Goal: Obtain resource: Download file/media

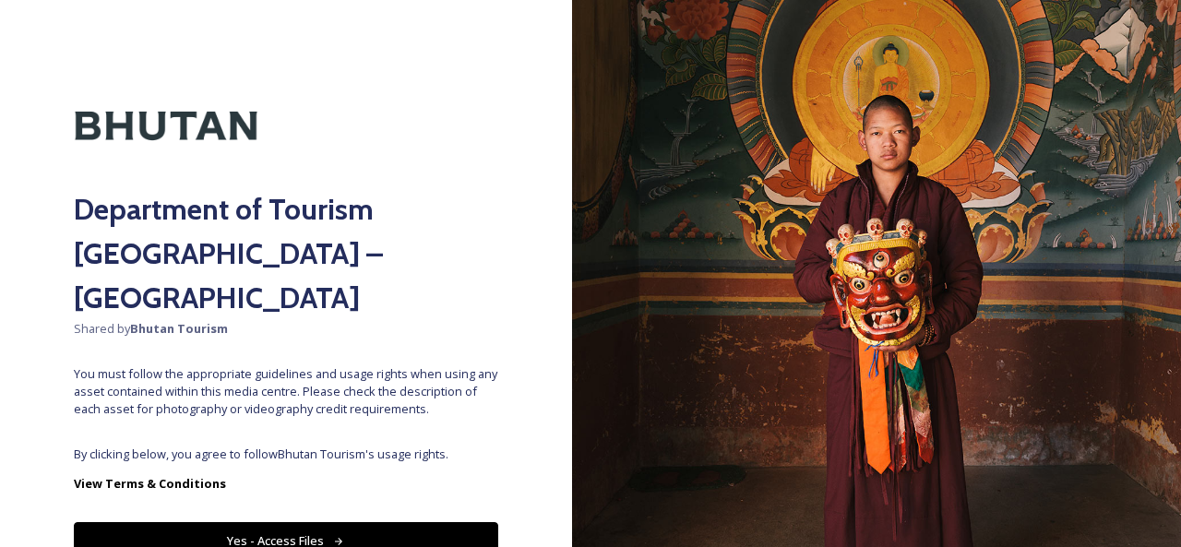
click at [245, 522] on button "Yes - Access Files" at bounding box center [286, 541] width 425 height 38
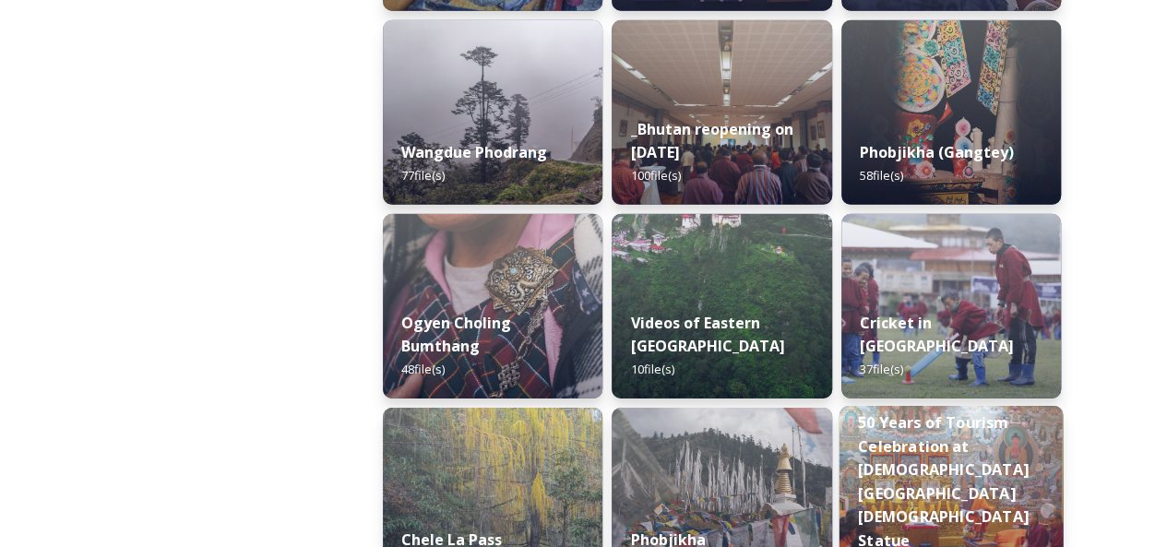
scroll to position [2584, 0]
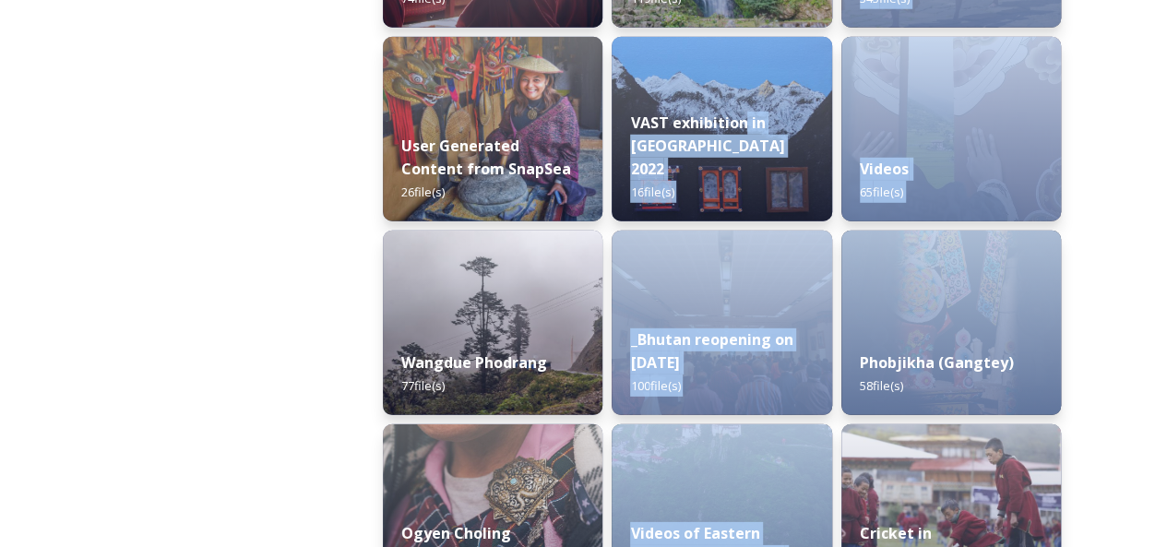
drag, startPoint x: 748, startPoint y: 157, endPoint x: 1180, endPoint y: 309, distance: 458.8
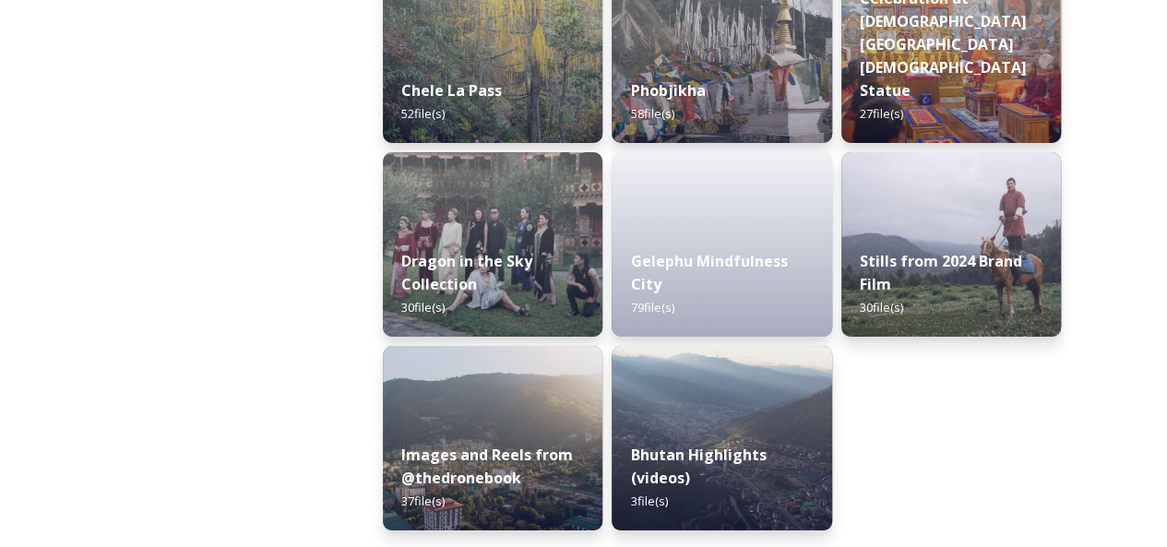
scroll to position [3245, 0]
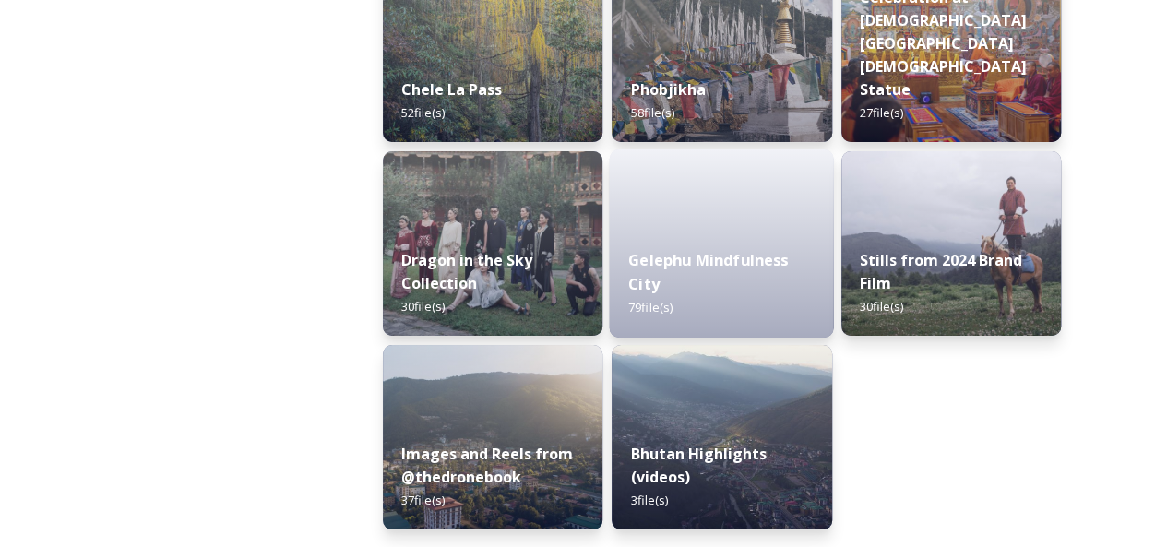
click at [729, 232] on div "Gelephu Mindfulness City 79 file(s)" at bounding box center [722, 284] width 224 height 107
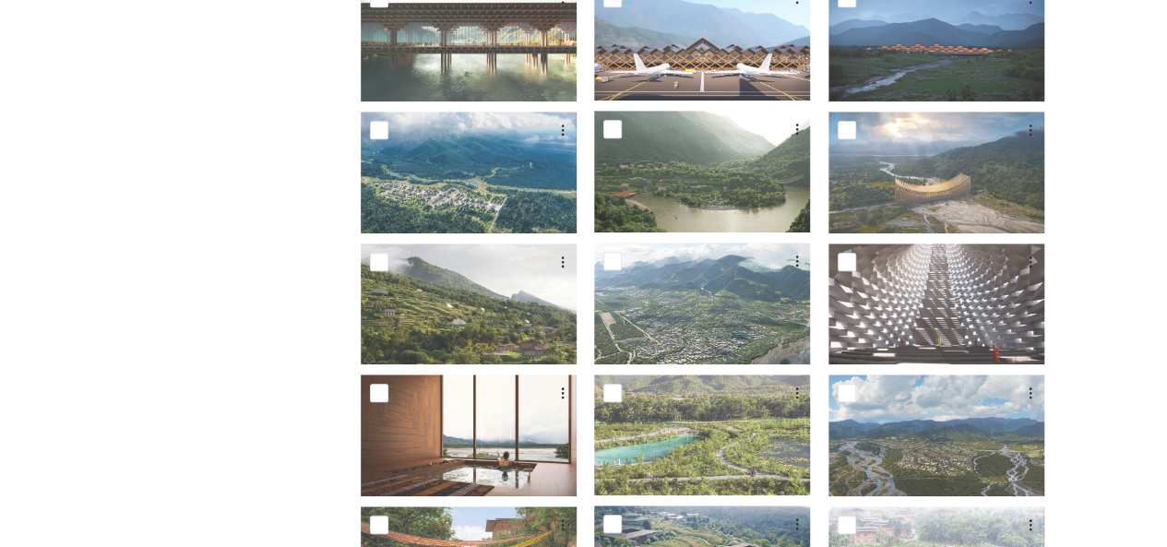
scroll to position [277, 0]
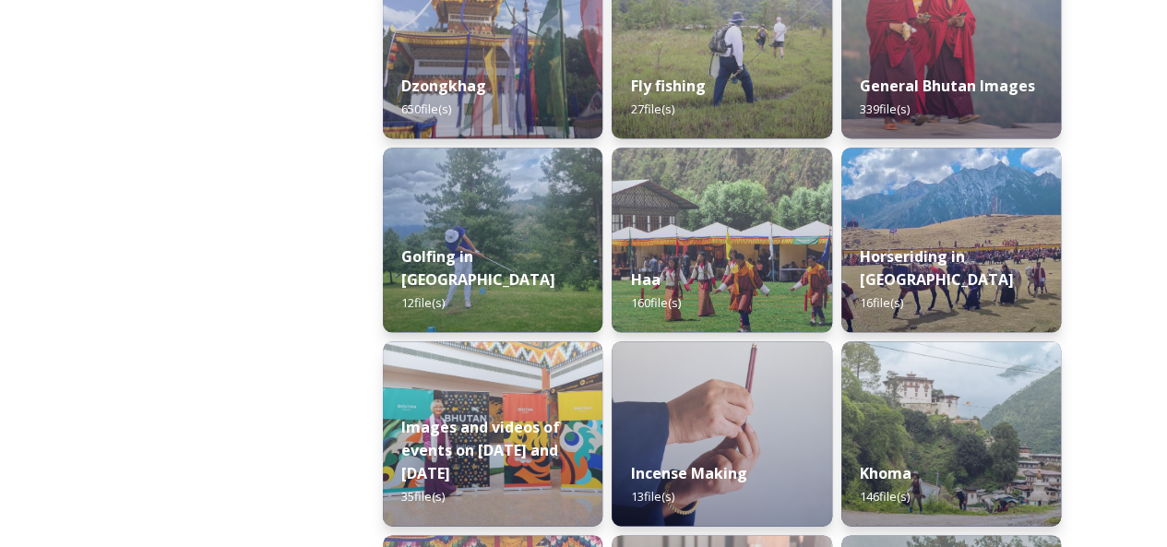
scroll to position [1107, 0]
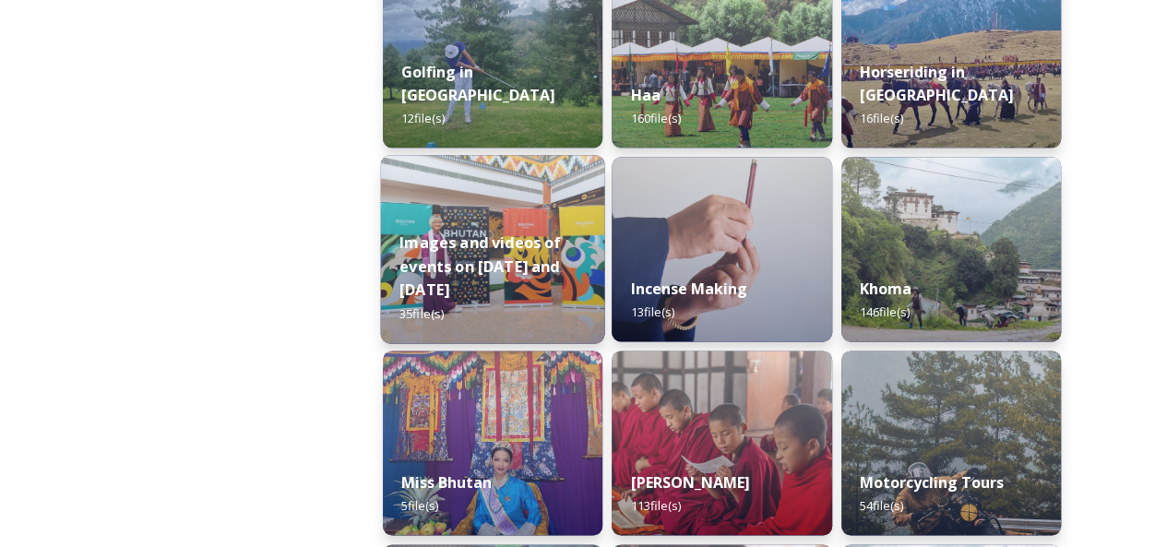
click at [500, 239] on div "Images and videos of events on [DATE] and [DATE] 35 file(s)" at bounding box center [493, 277] width 224 height 131
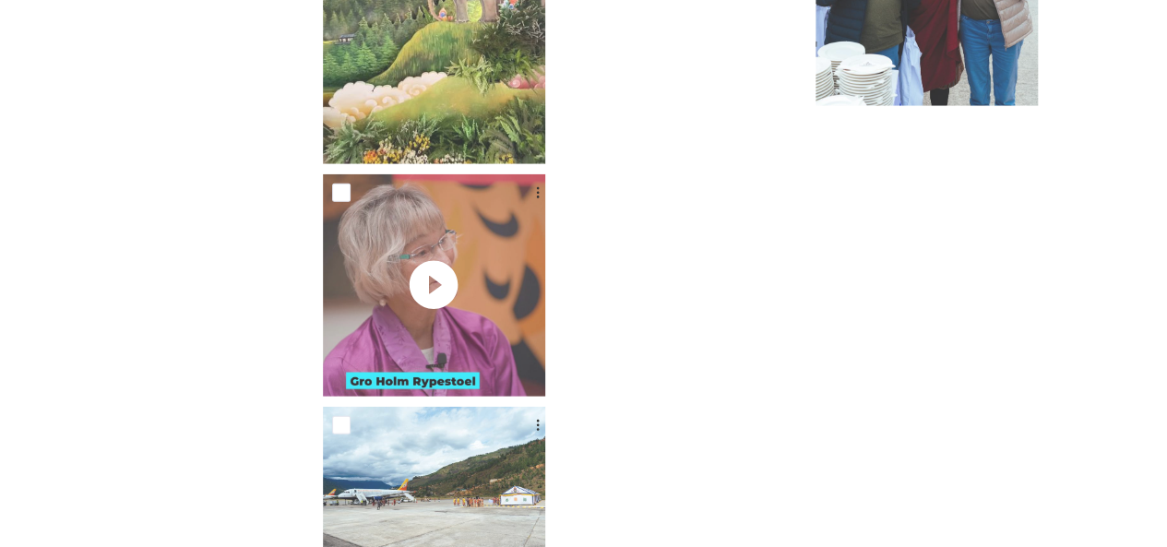
scroll to position [2584, 0]
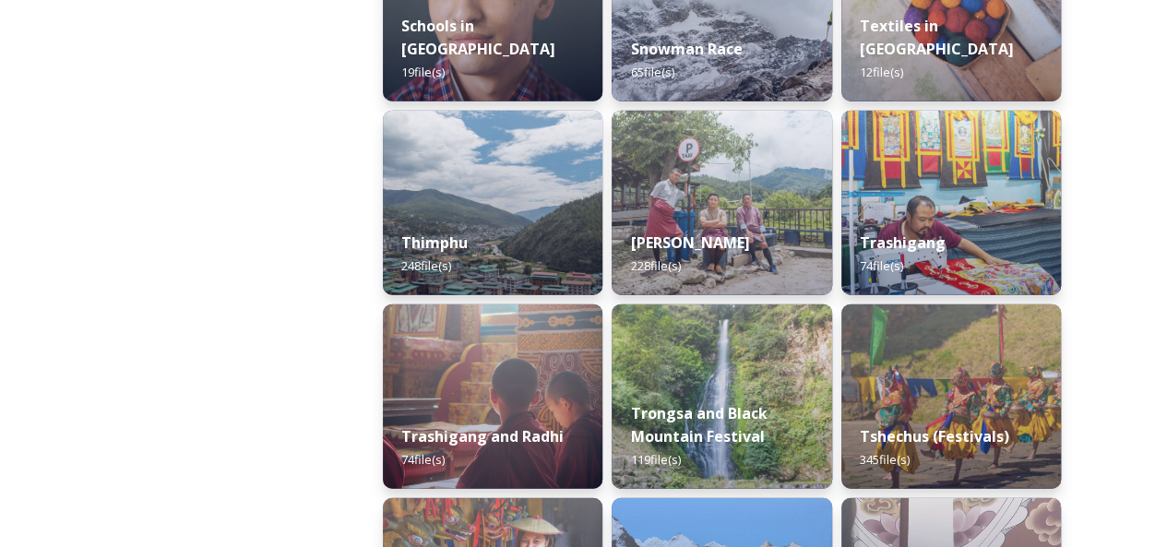
scroll to position [2030, 0]
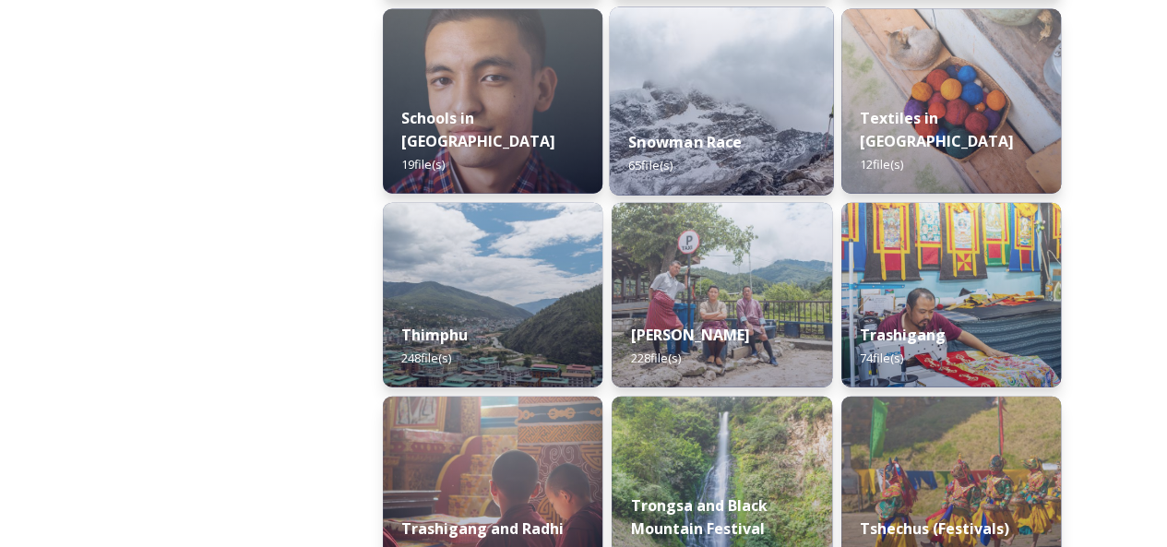
click at [696, 101] on img at bounding box center [722, 101] width 224 height 188
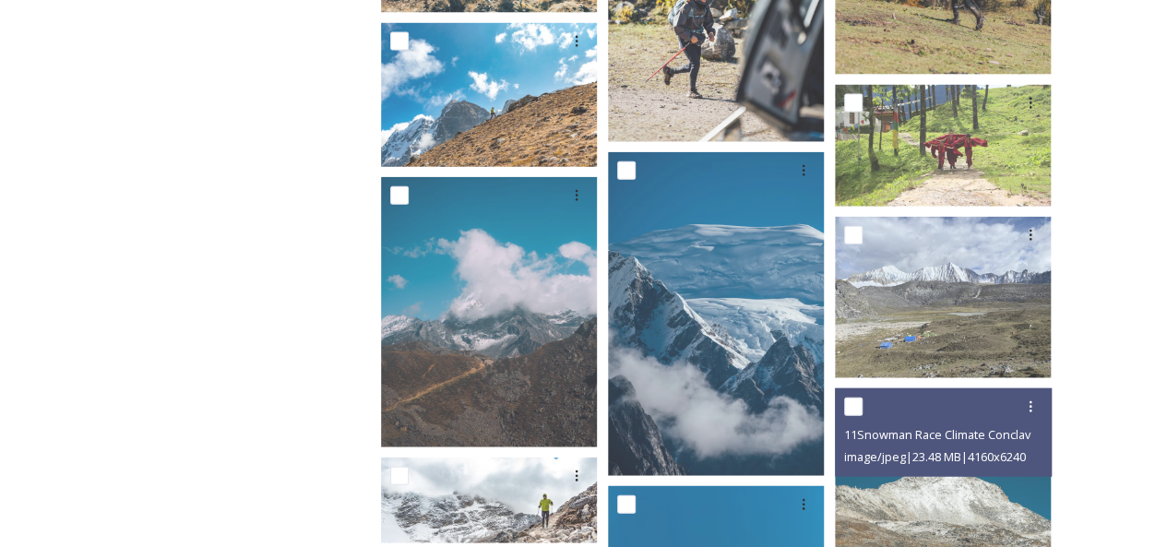
scroll to position [2028, 0]
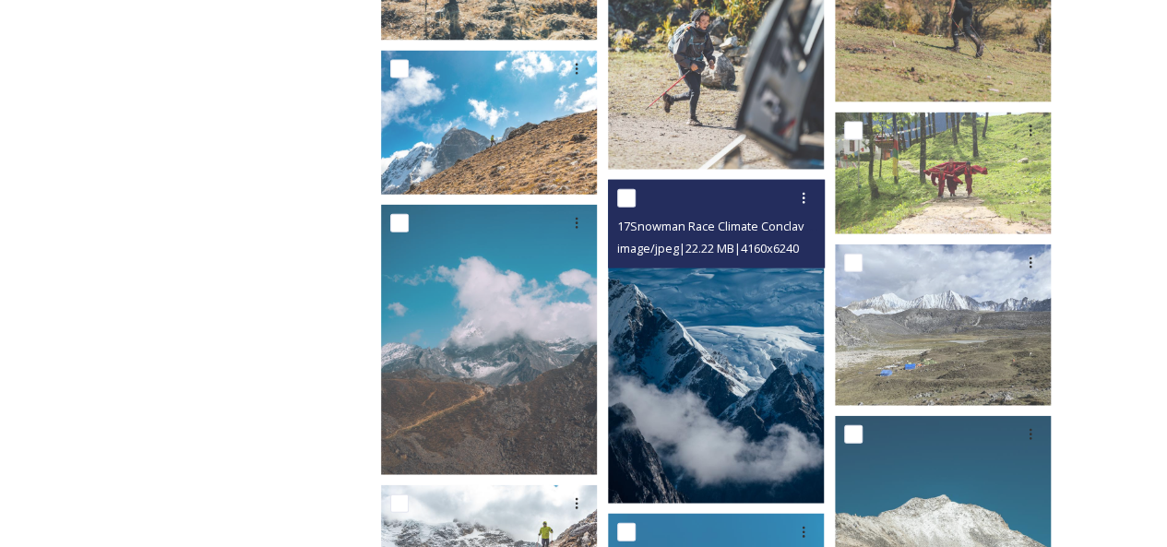
click at [623, 189] on input "checkbox" at bounding box center [626, 198] width 18 height 18
checkbox input "true"
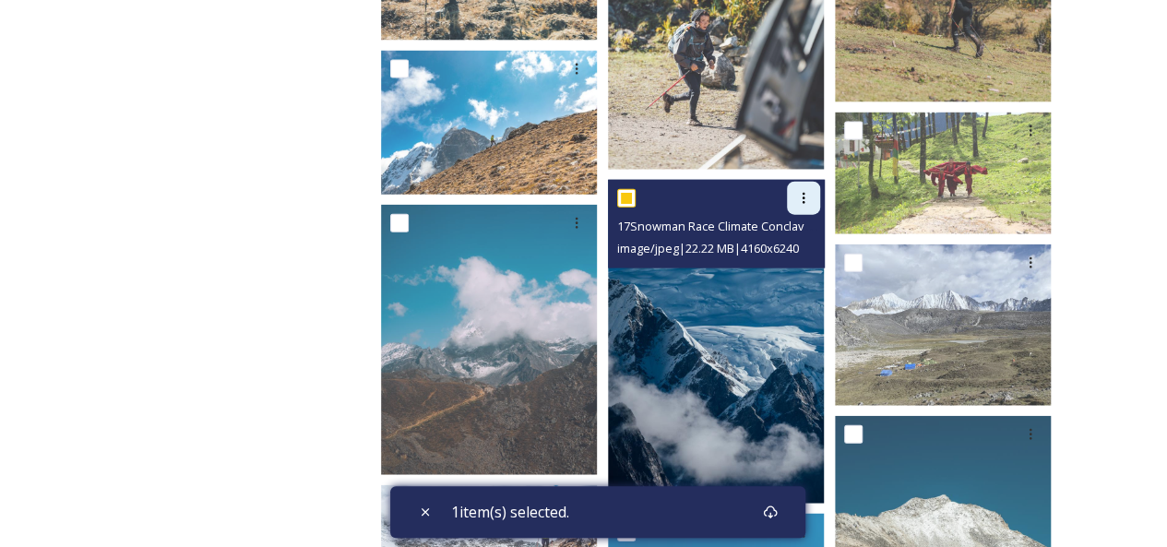
click at [808, 191] on icon at bounding box center [803, 198] width 15 height 15
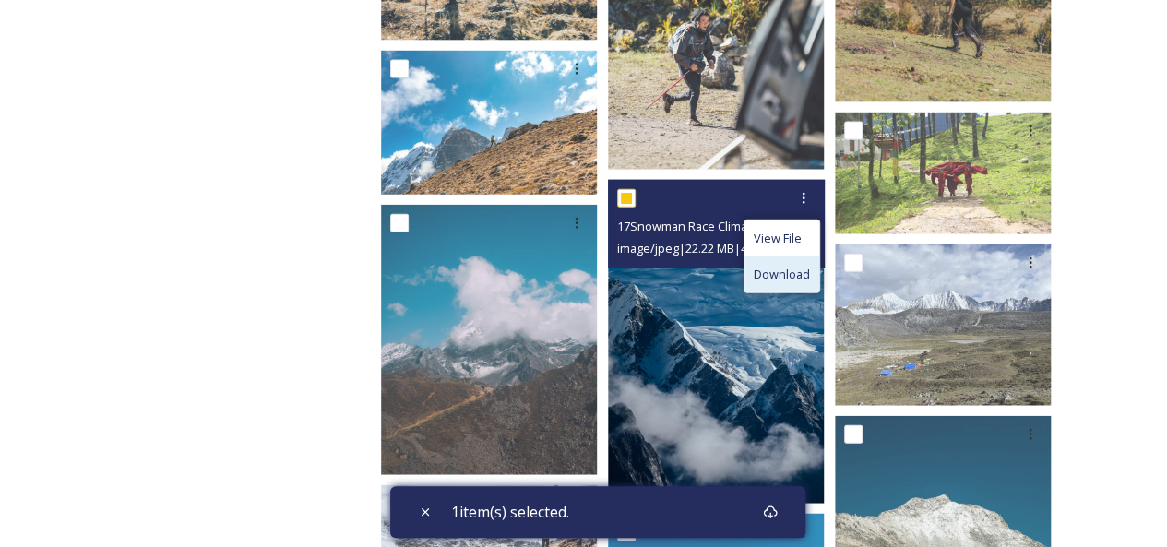
click at [787, 266] on span "Download" at bounding box center [782, 275] width 56 height 18
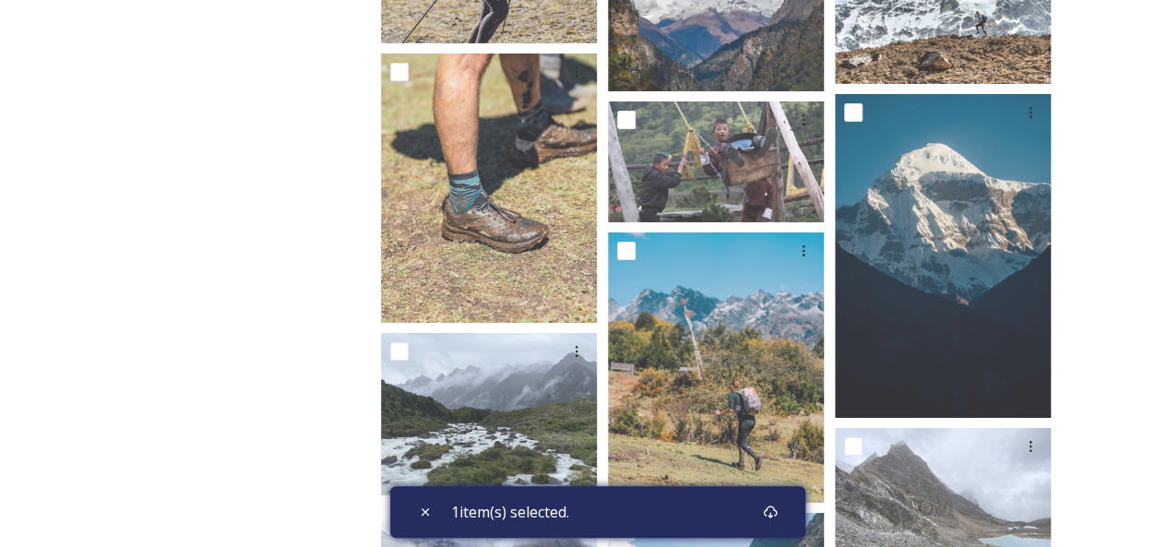
scroll to position [3228, 0]
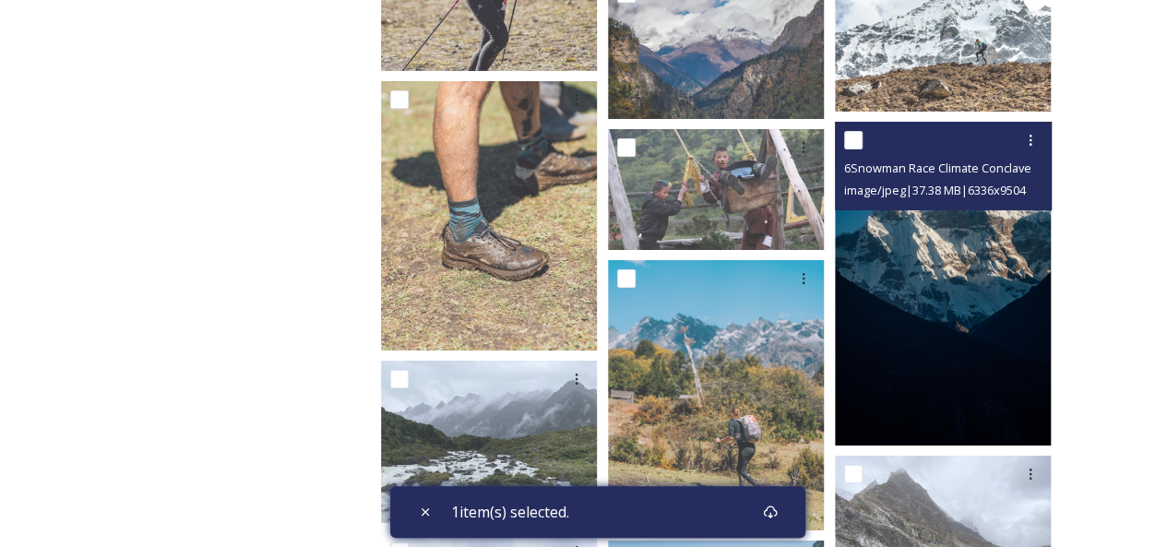
click at [858, 132] on input "checkbox" at bounding box center [853, 140] width 18 height 18
checkbox input "true"
click at [1033, 133] on icon at bounding box center [1030, 140] width 15 height 15
click at [1011, 209] on span "Download" at bounding box center [1009, 218] width 56 height 18
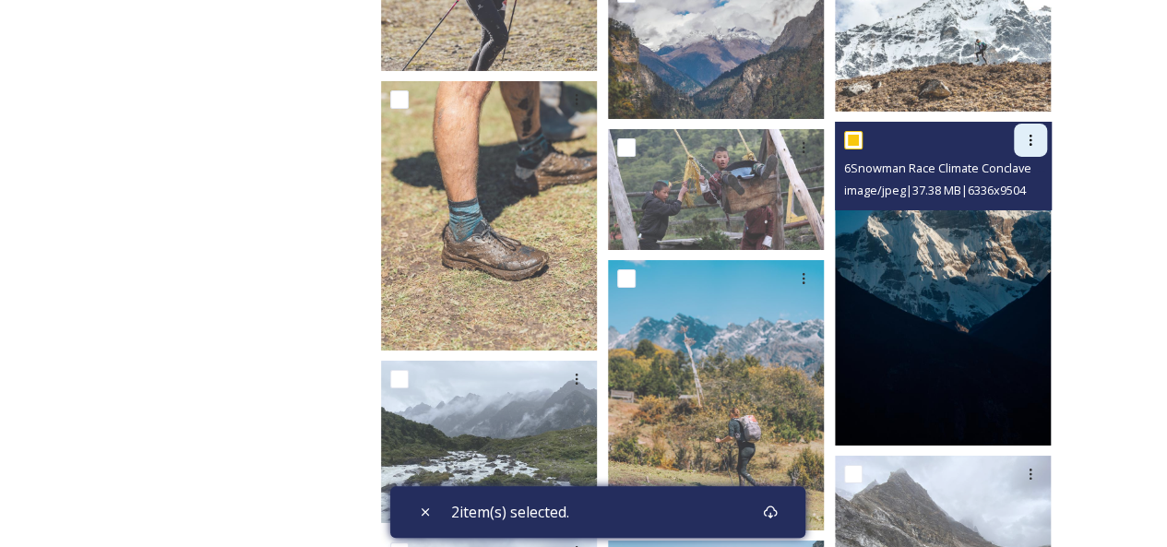
click at [1035, 133] on icon at bounding box center [1030, 140] width 15 height 15
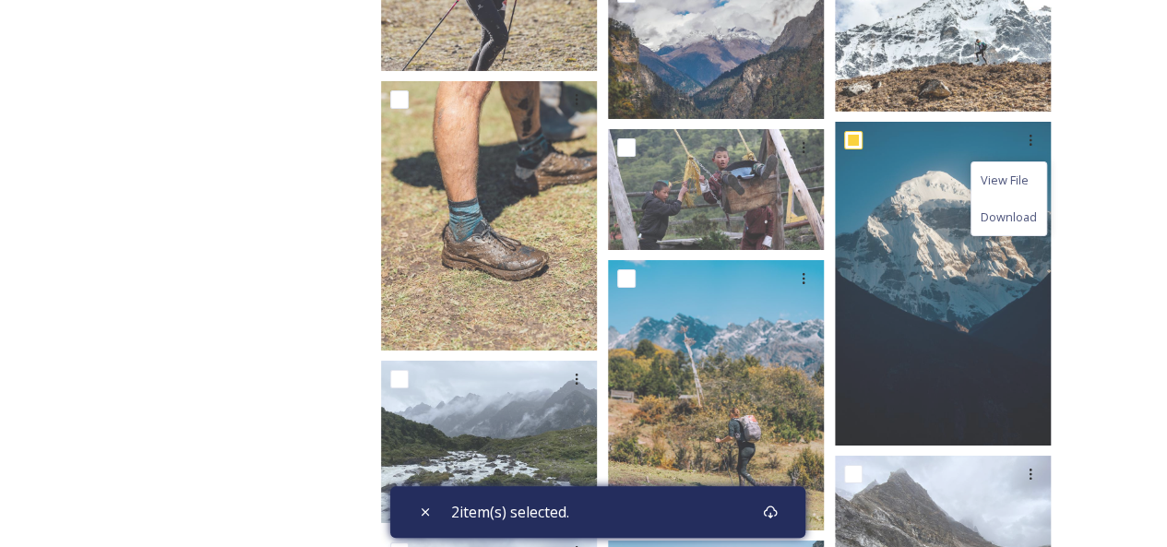
drag, startPoint x: 948, startPoint y: 130, endPoint x: 1110, endPoint y: 187, distance: 172.2
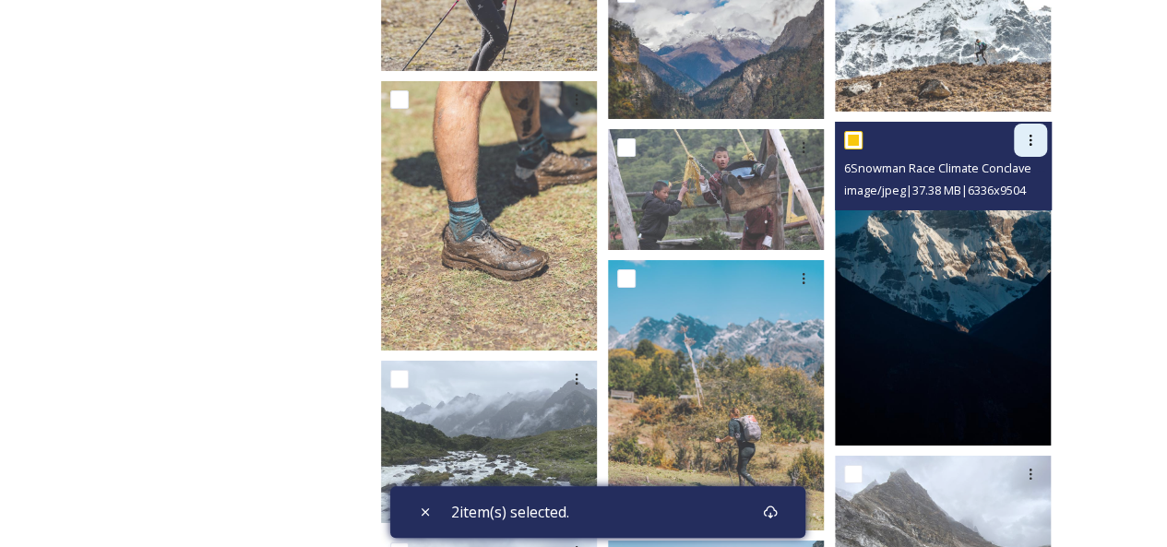
click at [1035, 138] on div at bounding box center [1030, 140] width 33 height 33
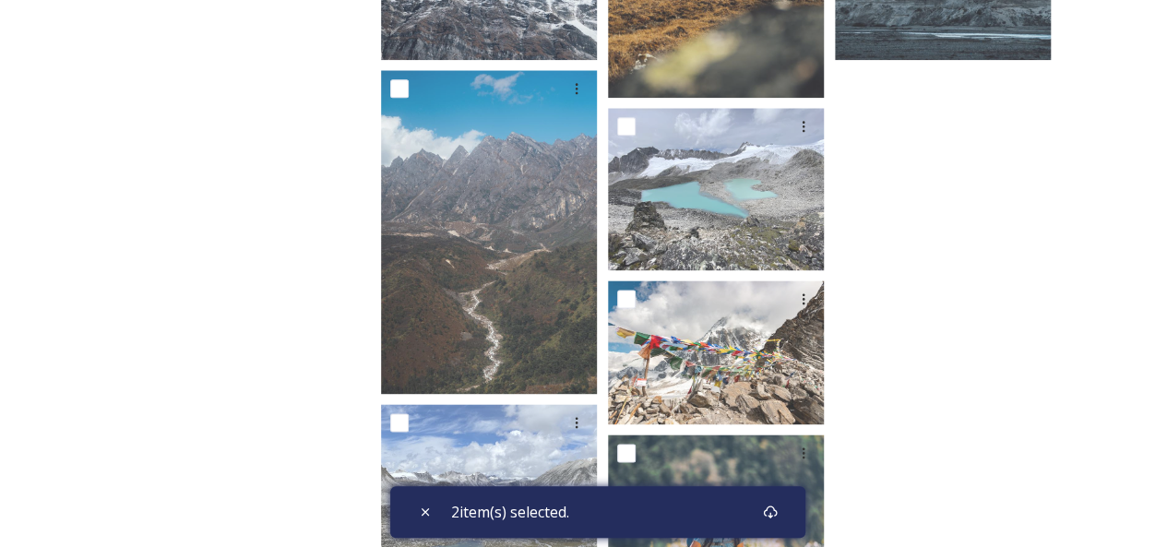
scroll to position [4705, 0]
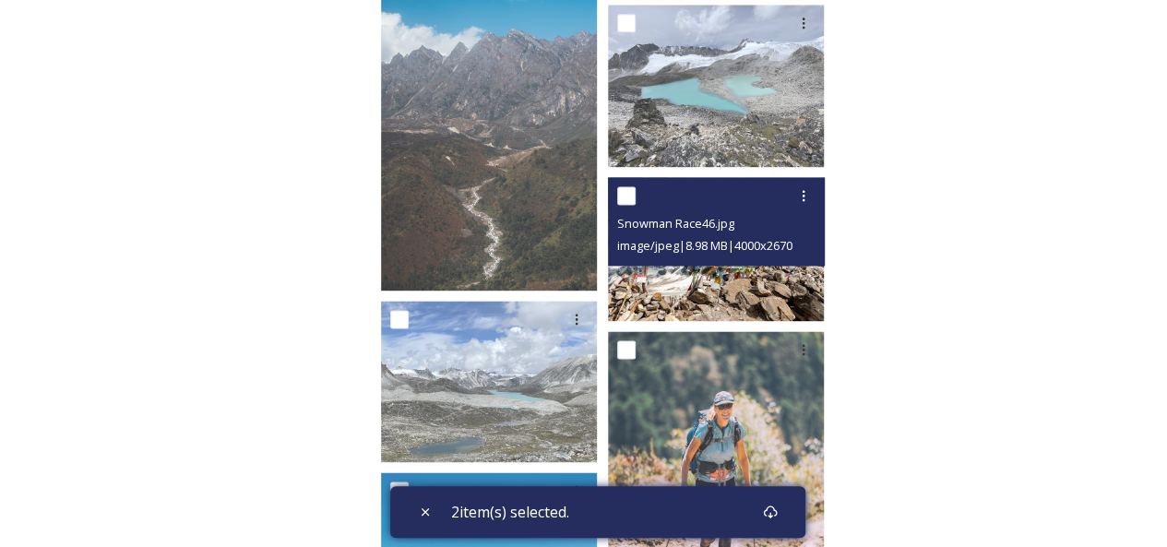
click at [624, 186] on input "checkbox" at bounding box center [626, 195] width 18 height 18
checkbox input "true"
click at [808, 188] on icon at bounding box center [803, 195] width 15 height 15
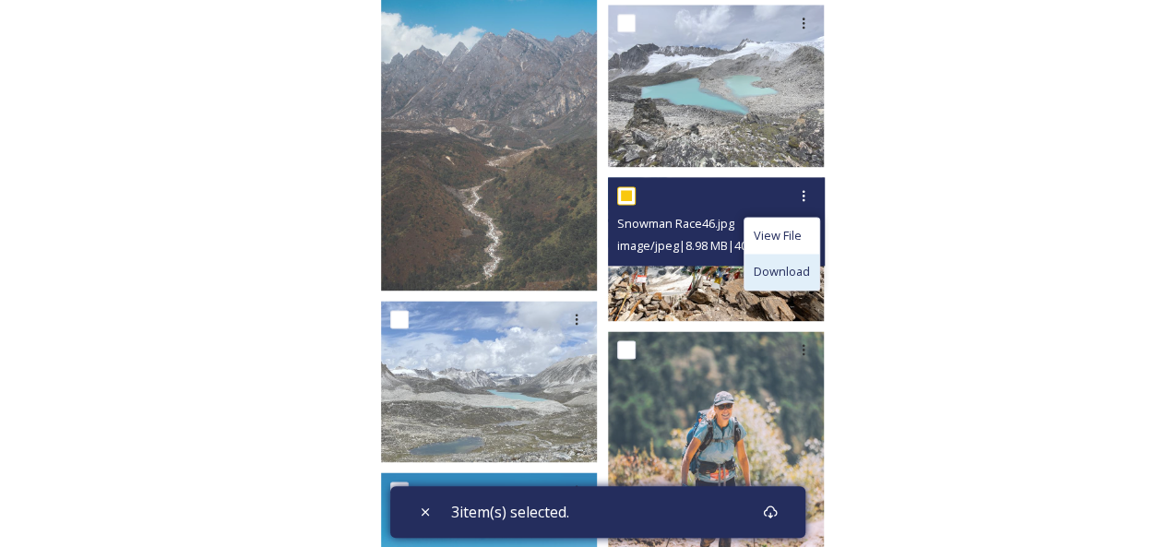
click at [787, 263] on span "Download" at bounding box center [782, 272] width 56 height 18
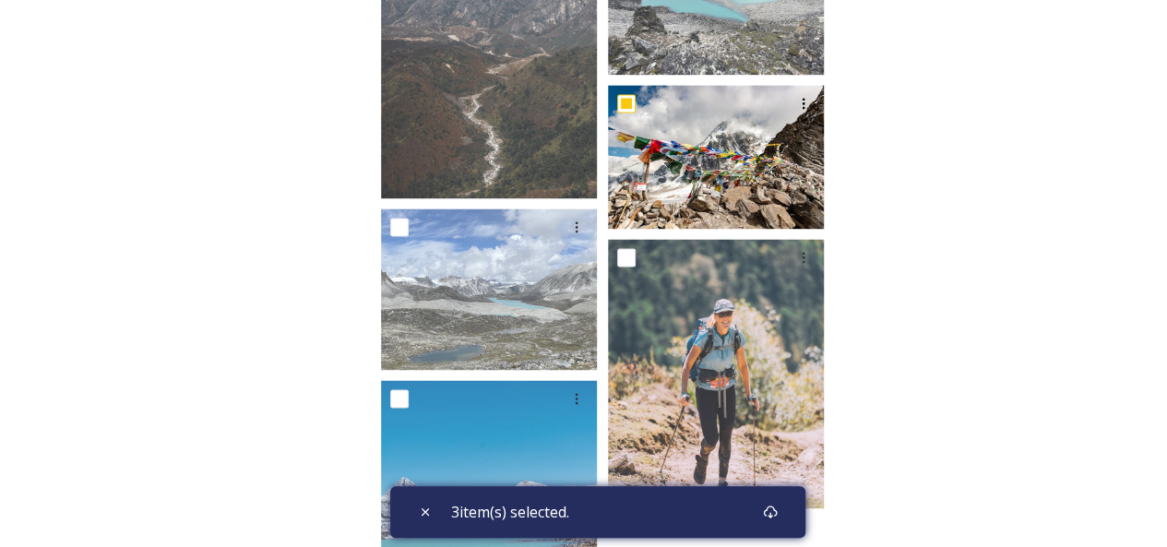
scroll to position [4982, 0]
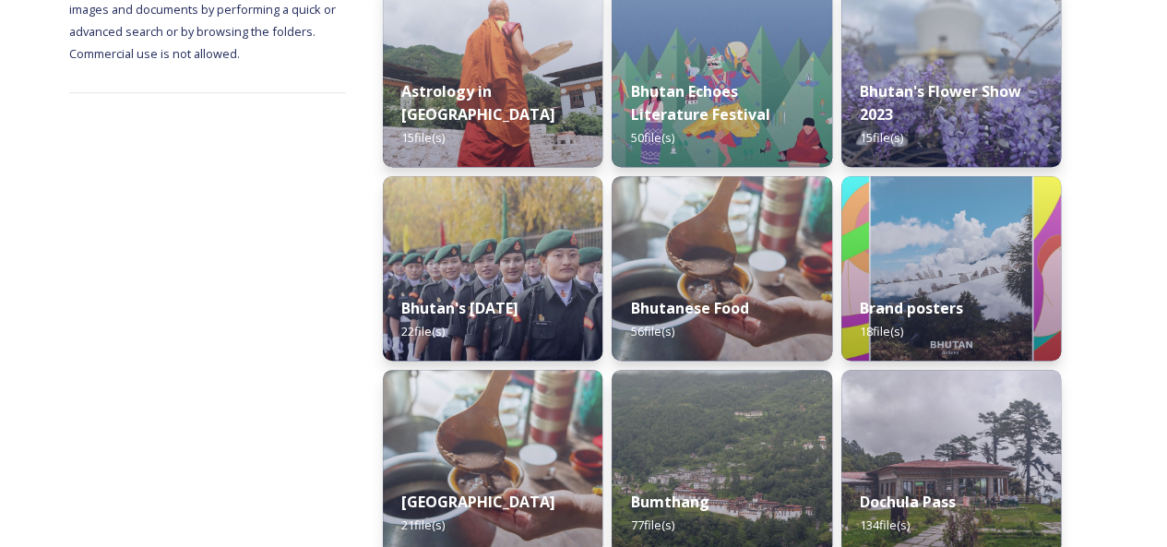
scroll to position [369, 0]
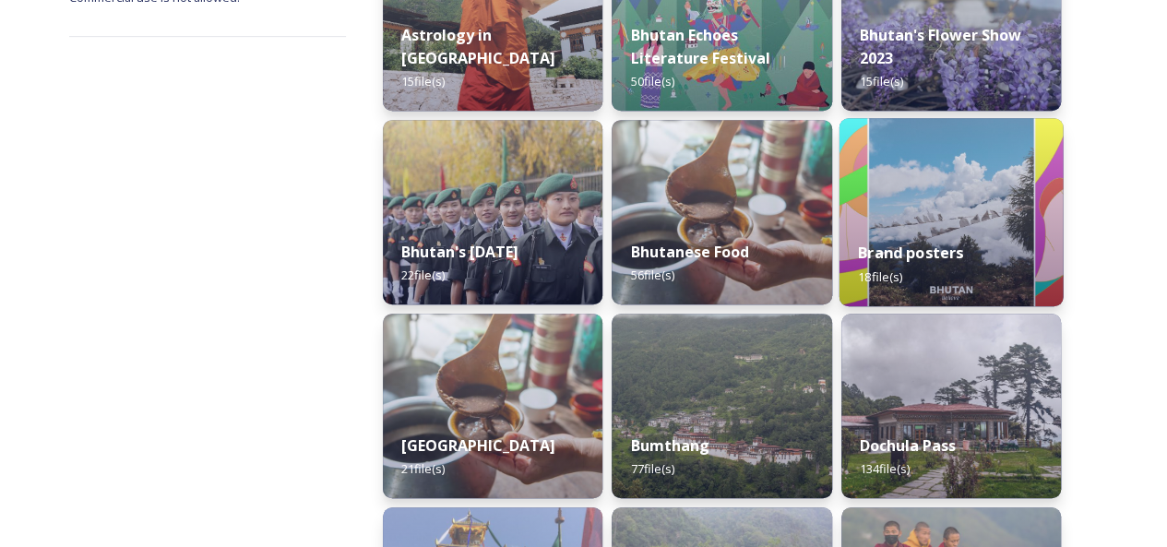
click at [960, 224] on div "Brand posters 18 file(s)" at bounding box center [951, 264] width 224 height 84
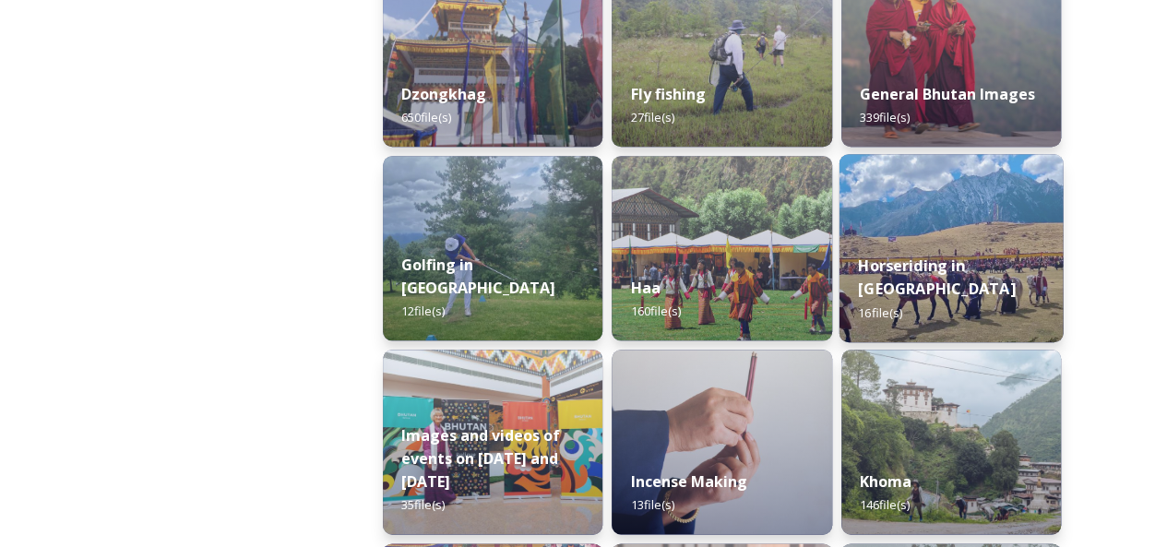
scroll to position [831, 0]
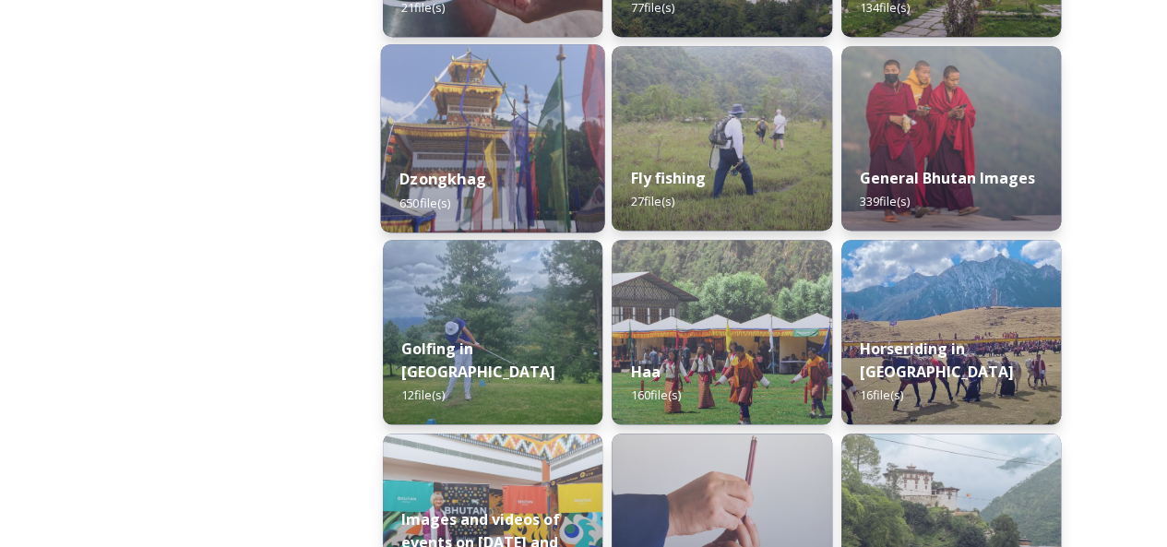
click at [511, 142] on img at bounding box center [493, 138] width 224 height 188
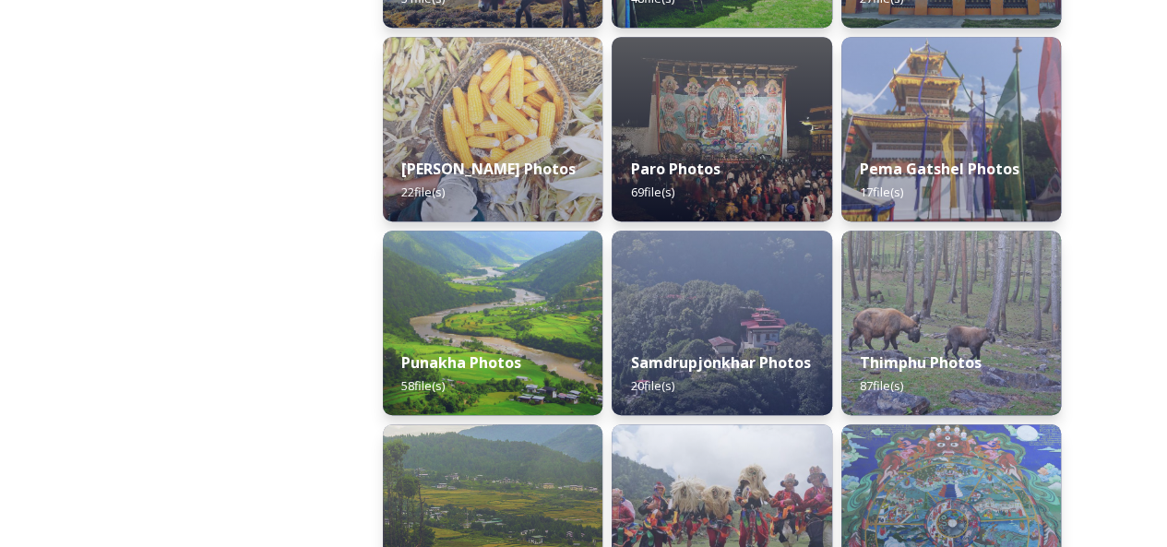
scroll to position [618, 0]
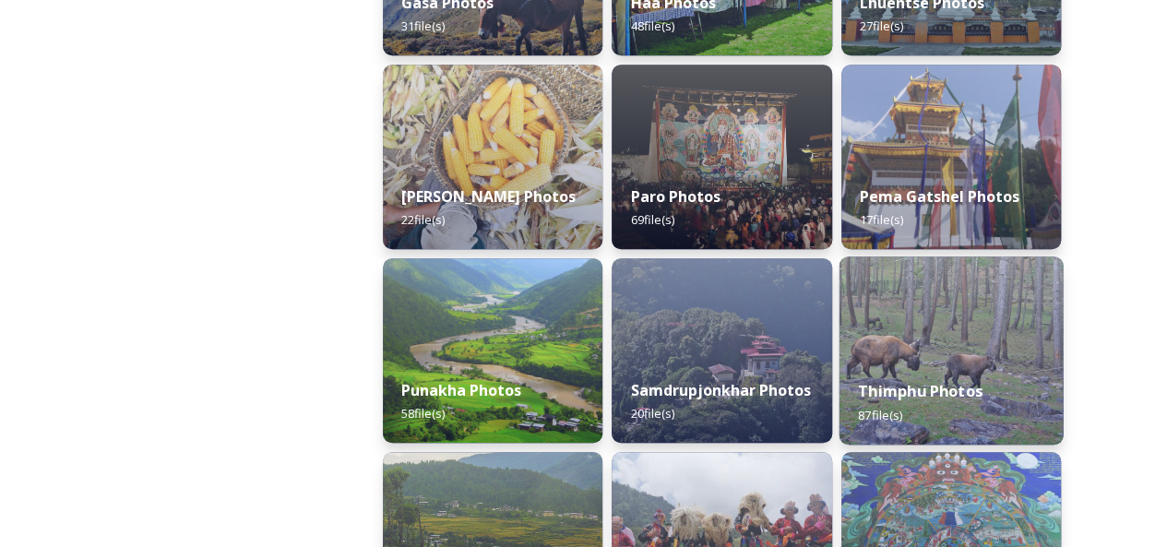
click at [948, 305] on img at bounding box center [951, 351] width 224 height 188
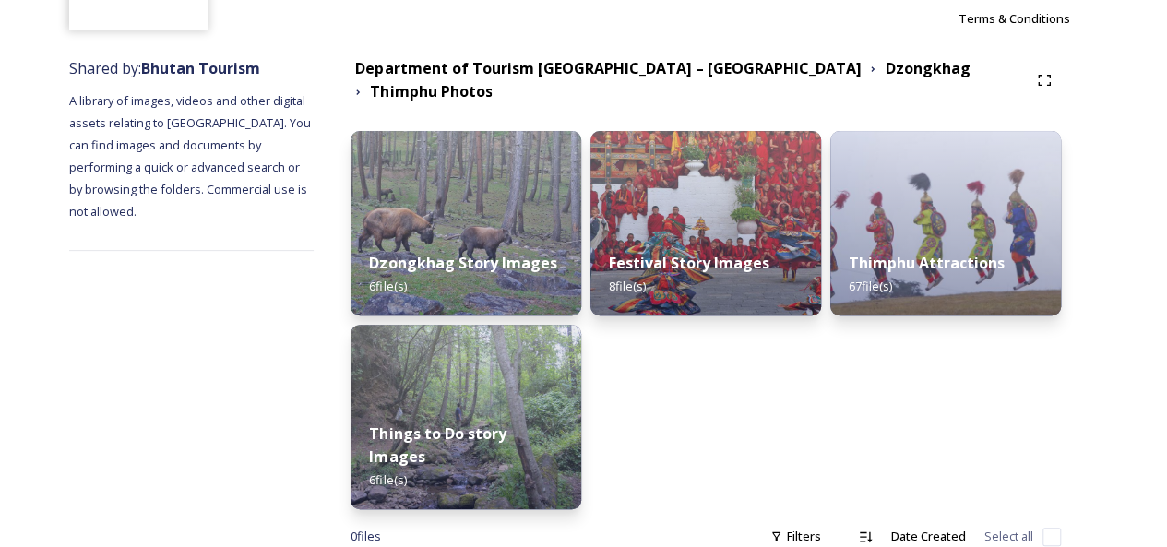
scroll to position [212, 0]
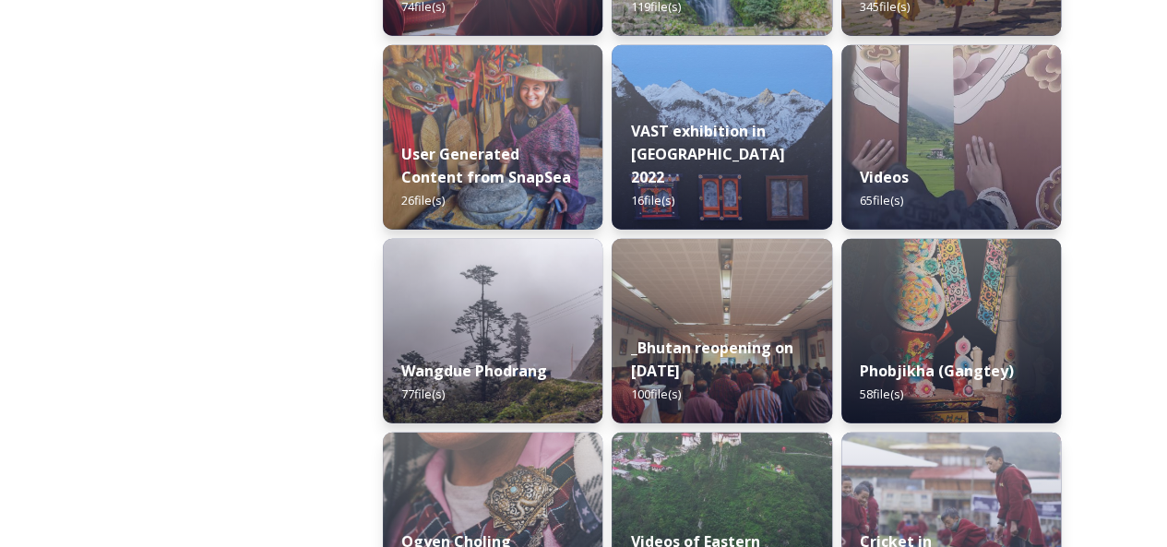
scroll to position [2584, 0]
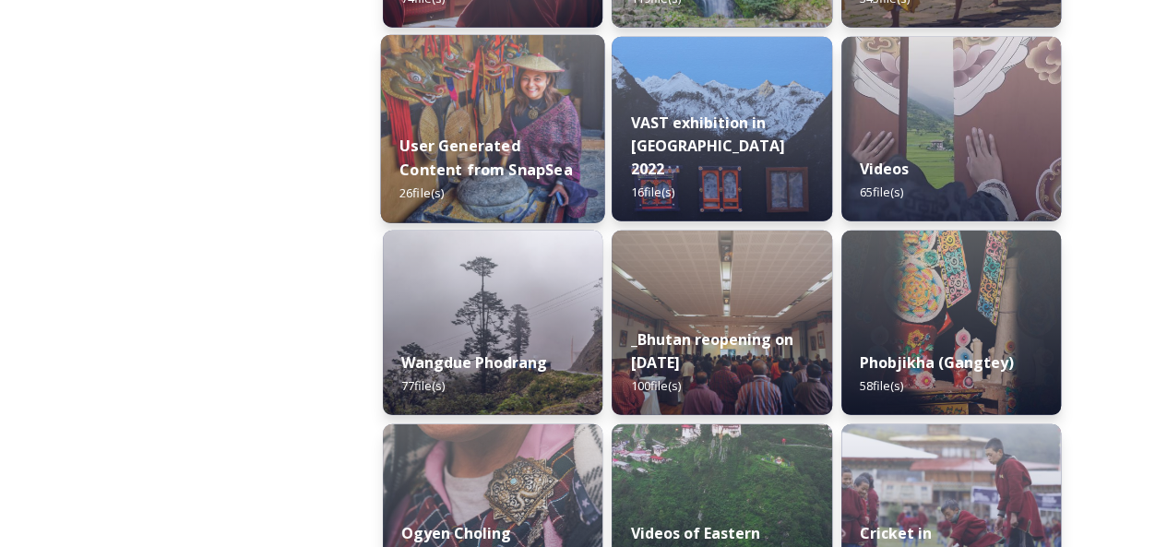
click at [460, 139] on strong "User Generated Content from SnapSea" at bounding box center [486, 158] width 173 height 44
